Goal: Communication & Community: Ask a question

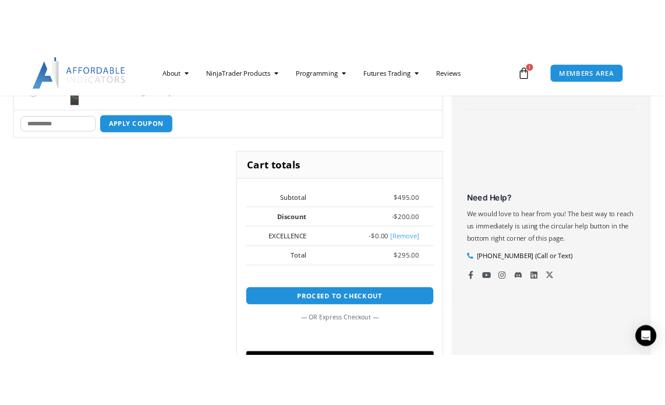
scroll to position [322, 0]
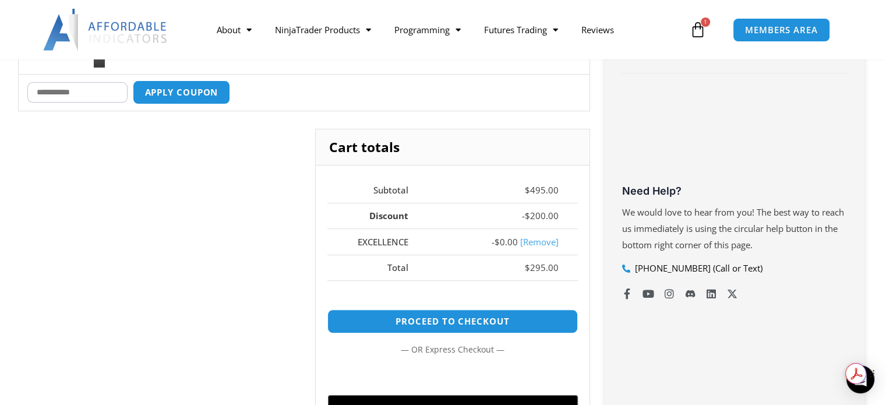
click at [865, 382] on div "Get summaries and key insights using AI Assistant powered by Adobe Acrobat" at bounding box center [865, 373] width 41 height 21
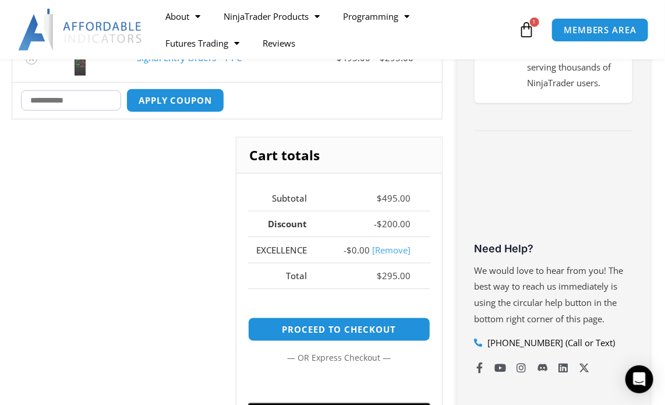
click at [626, 266] on p "We would love to hear from you! The best way to reach us immediately is using t…" at bounding box center [553, 295] width 158 height 65
click at [638, 376] on icon "Open Intercom Messenger" at bounding box center [638, 378] width 13 height 15
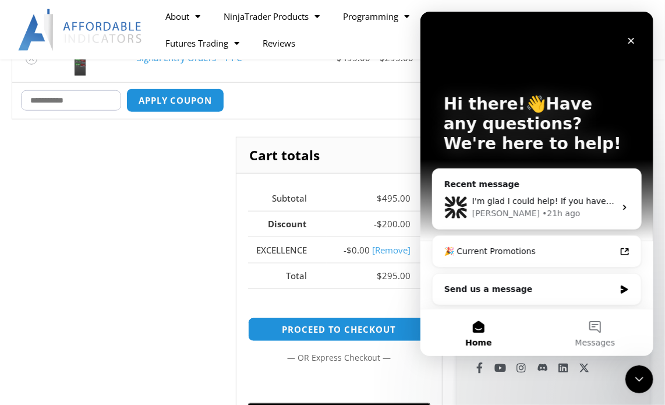
scroll to position [0, 0]
click at [494, 290] on div "Send us a message" at bounding box center [529, 289] width 171 height 12
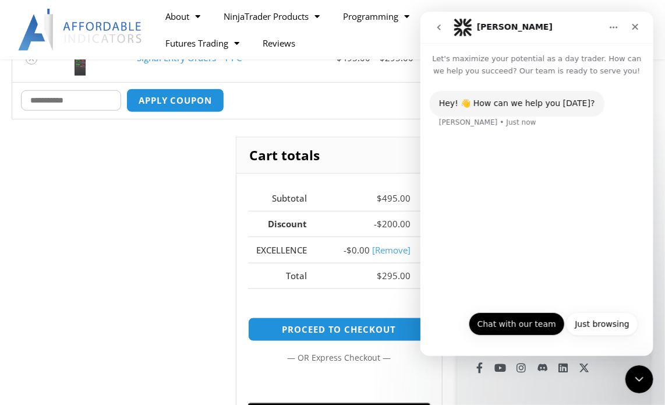
click at [515, 324] on button "Chat with our team" at bounding box center [516, 323] width 96 height 23
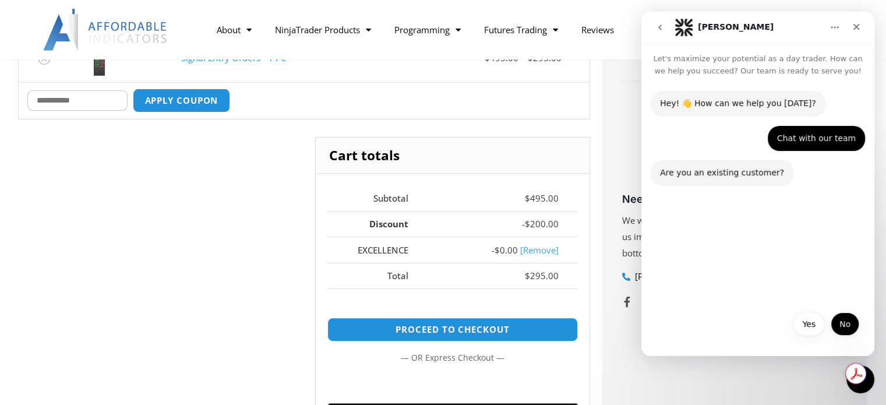
click at [838, 323] on button "No" at bounding box center [844, 323] width 29 height 23
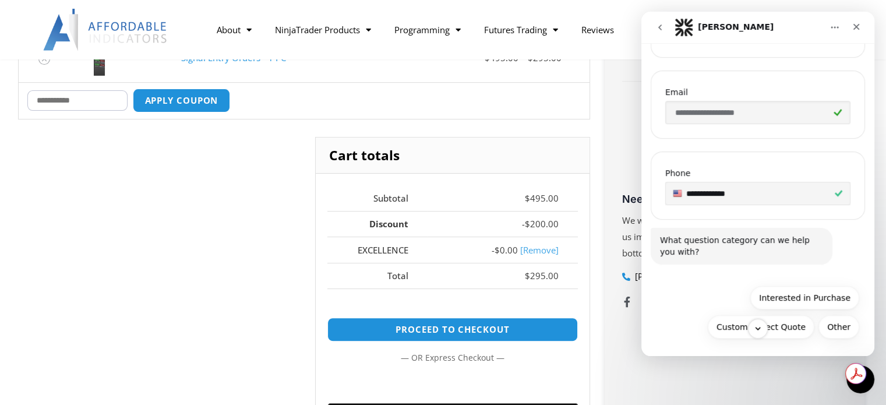
scroll to position [314, 0]
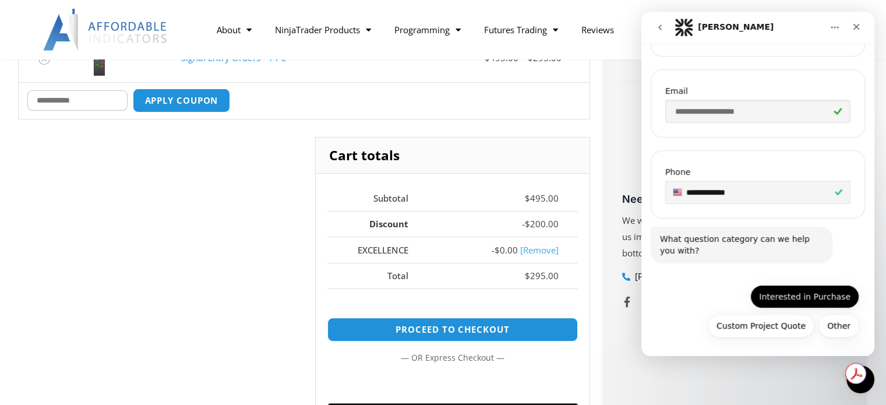
click at [793, 295] on button "Interested in Purchase" at bounding box center [804, 296] width 109 height 23
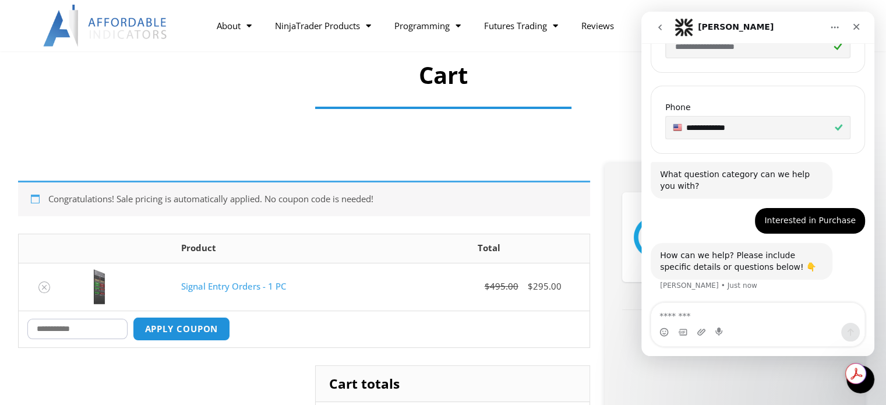
scroll to position [175, 0]
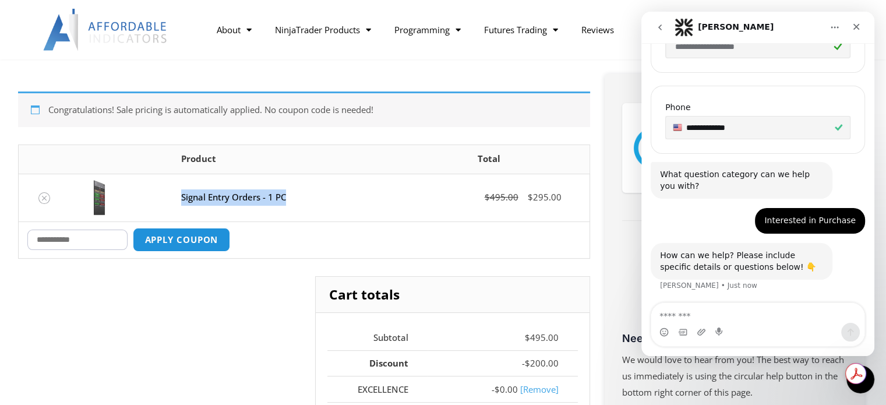
drag, startPoint x: 293, startPoint y: 202, endPoint x: 183, endPoint y: 201, distance: 110.6
click at [183, 201] on td "Signal Entry Orders - 1 PC" at bounding box center [280, 197] width 216 height 48
copy link "Signal Entry Orders - 1 PC"
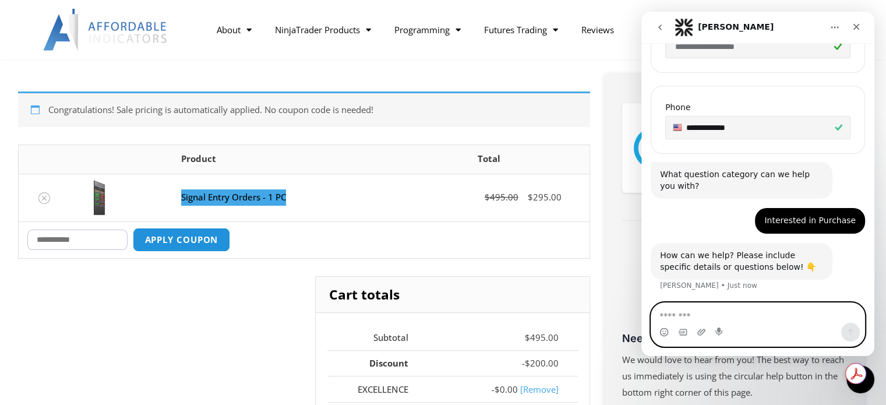
click at [741, 312] on textarea "Message…" at bounding box center [757, 313] width 213 height 20
paste textarea "**********"
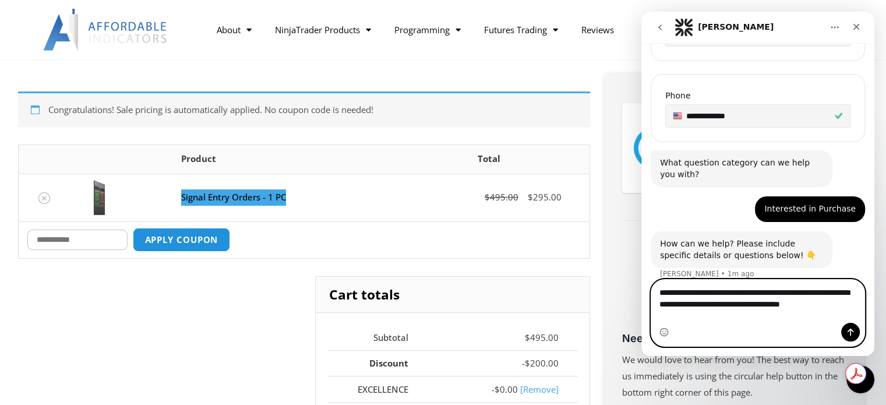
scroll to position [383, 0]
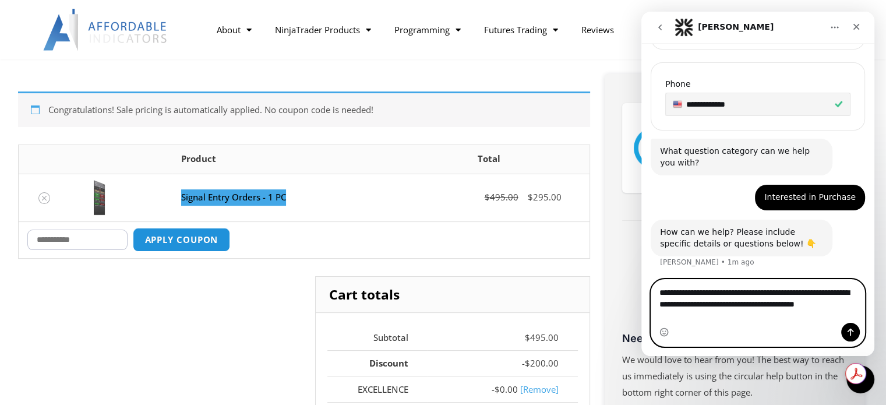
type textarea "**********"
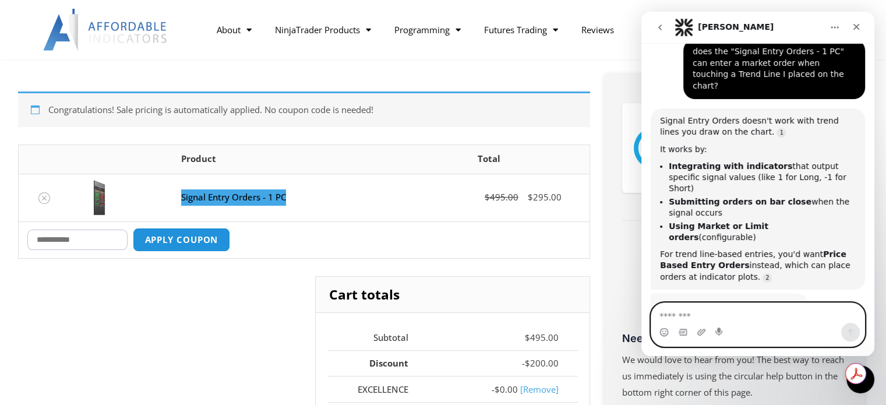
scroll to position [613, 0]
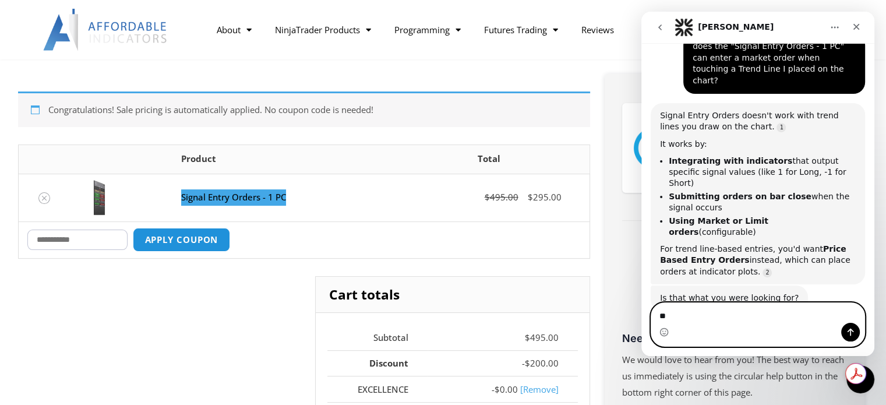
type textarea "***"
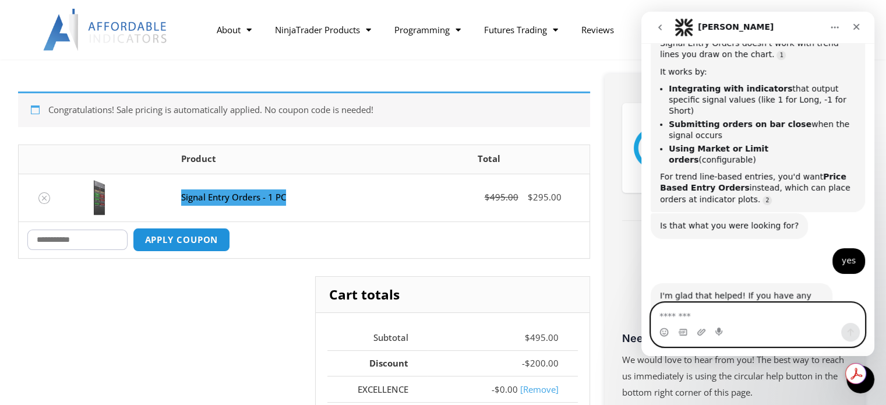
scroll to position [706, 0]
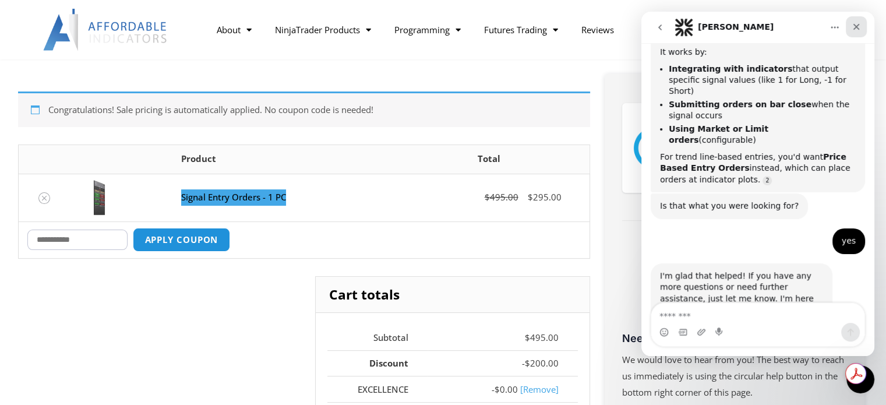
click at [855, 32] on div "Close" at bounding box center [855, 26] width 21 height 21
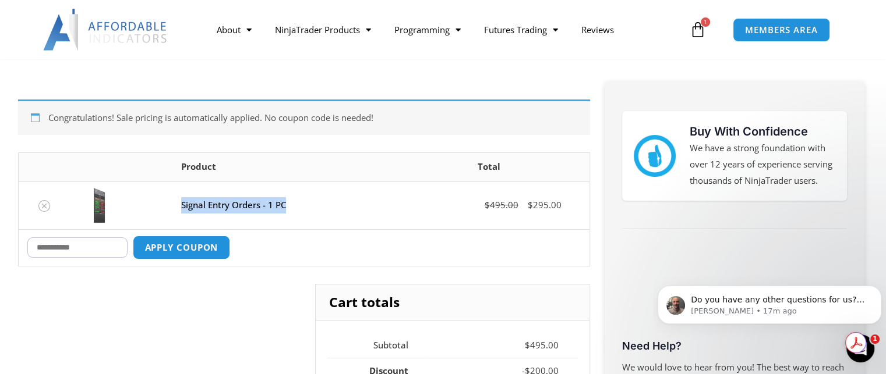
scroll to position [0, 0]
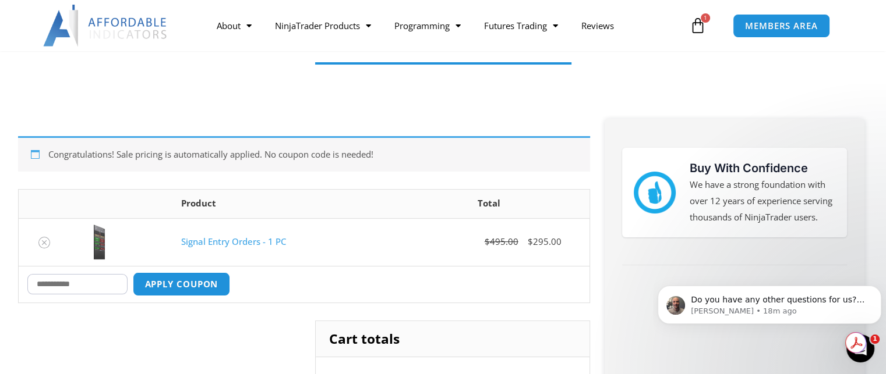
scroll to position [72, 0]
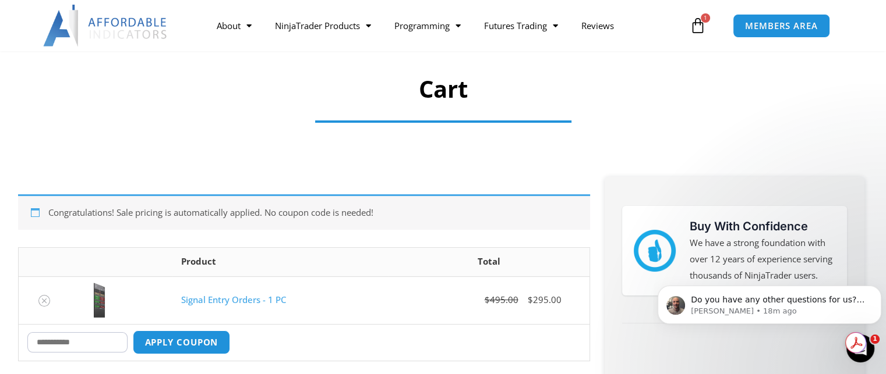
click at [252, 132] on section "Cart" at bounding box center [443, 93] width 886 height 122
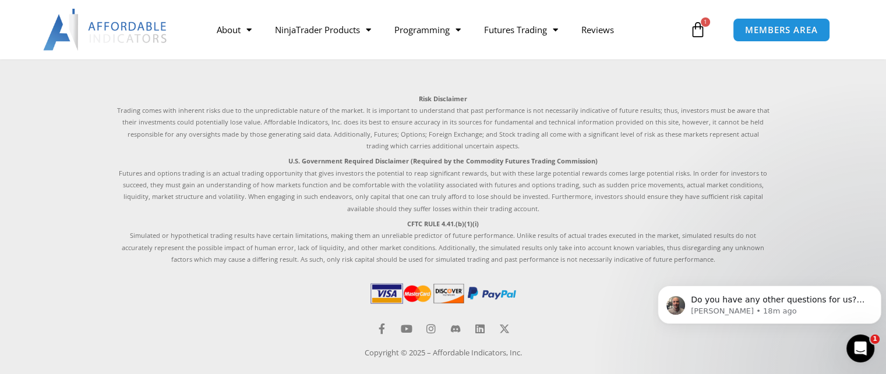
scroll to position [1003, 0]
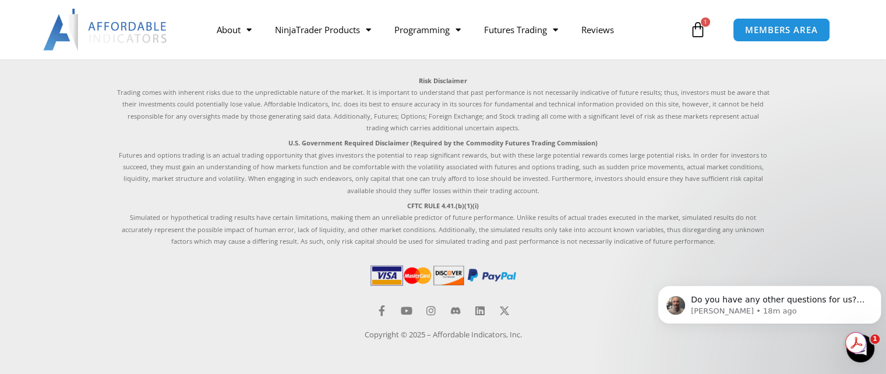
click at [498, 273] on img at bounding box center [443, 276] width 150 height 26
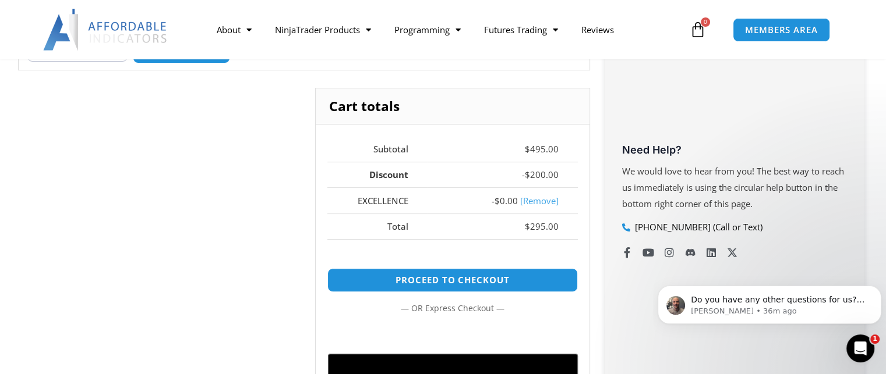
scroll to position [304, 0]
